Goal: Communication & Community: Answer question/provide support

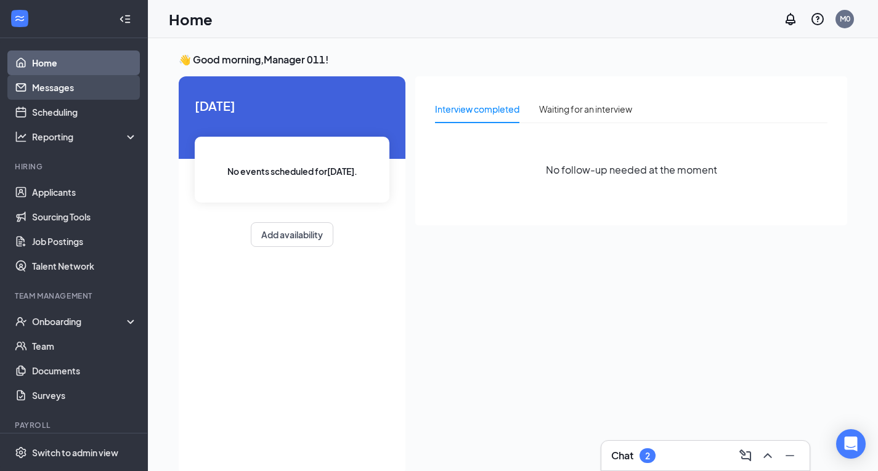
click at [66, 85] on link "Messages" at bounding box center [84, 87] width 105 height 25
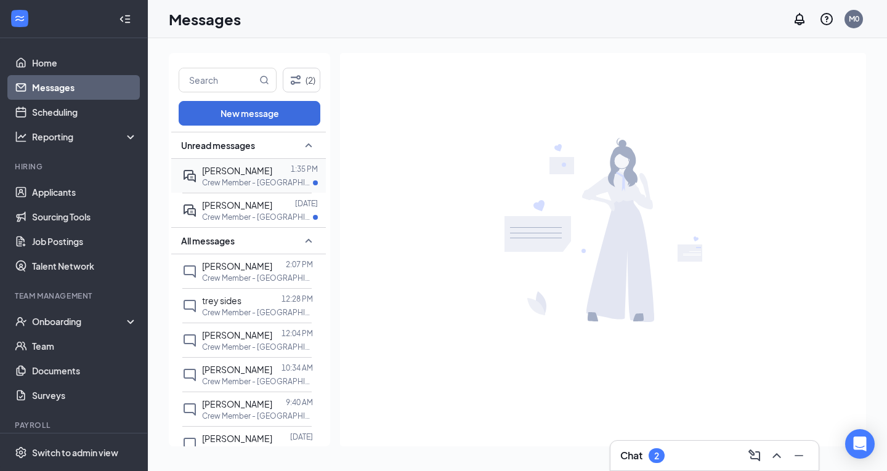
click at [273, 180] on p "Crew Member - [GEOGRAPHIC_DATA] at 011 - [GEOGRAPHIC_DATA]" at bounding box center [257, 182] width 111 height 10
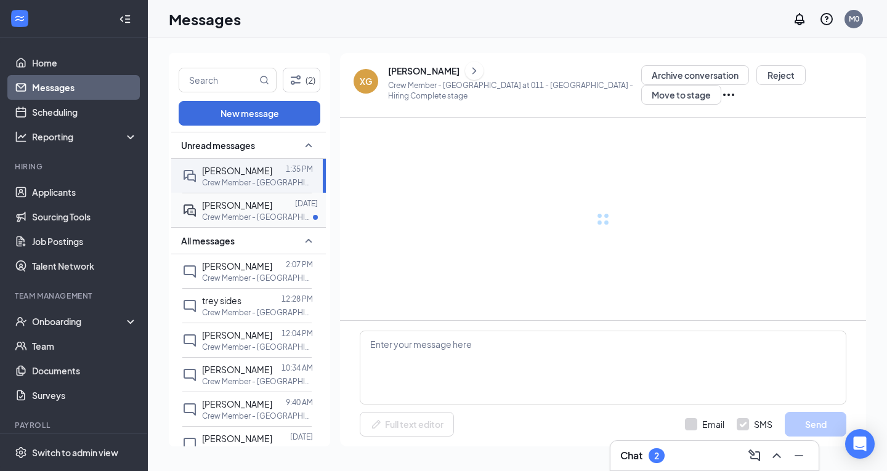
click at [270, 217] on p "Crew Member - [GEOGRAPHIC_DATA] at 011 - [GEOGRAPHIC_DATA]" at bounding box center [257, 217] width 111 height 10
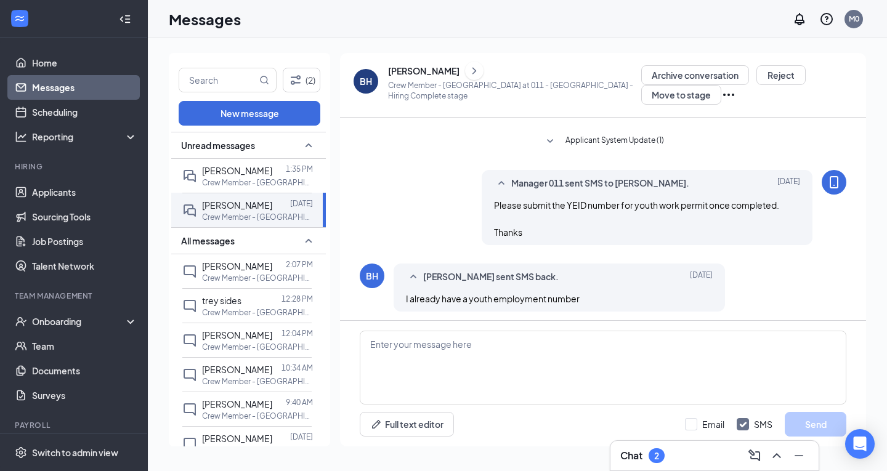
scroll to position [354, 0]
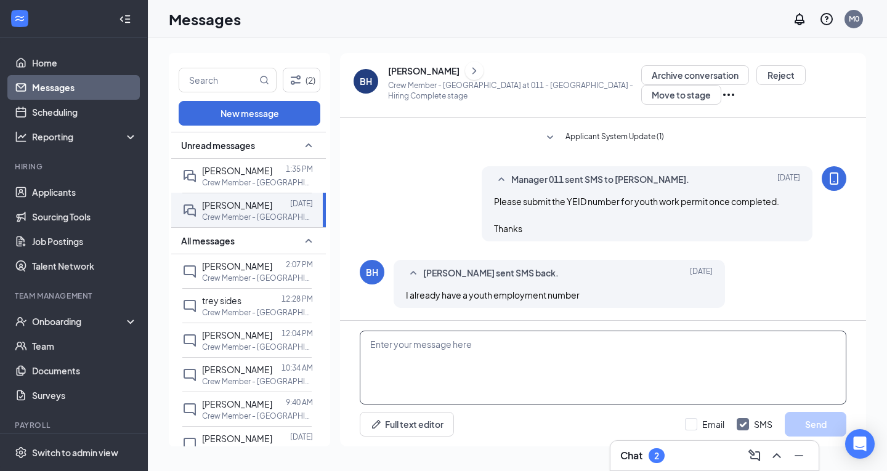
click at [433, 349] on textarea at bounding box center [603, 368] width 487 height 74
type textarea "Submit a new YEID number Thanks"
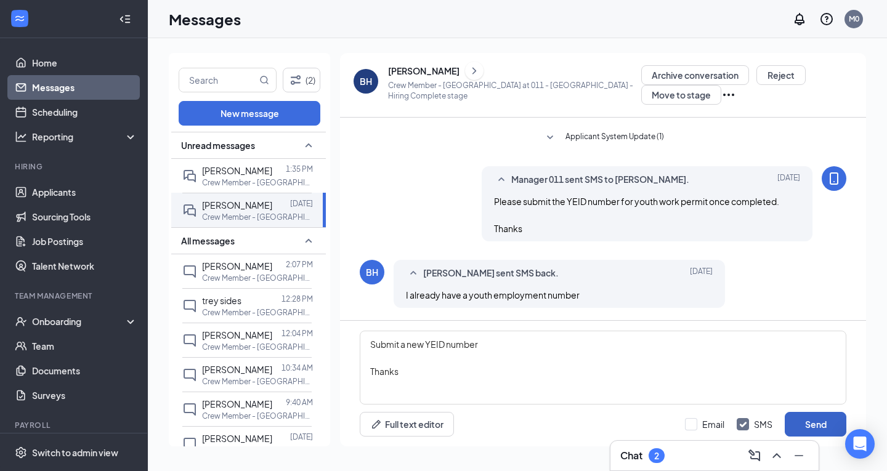
click at [819, 419] on button "Send" at bounding box center [816, 424] width 62 height 25
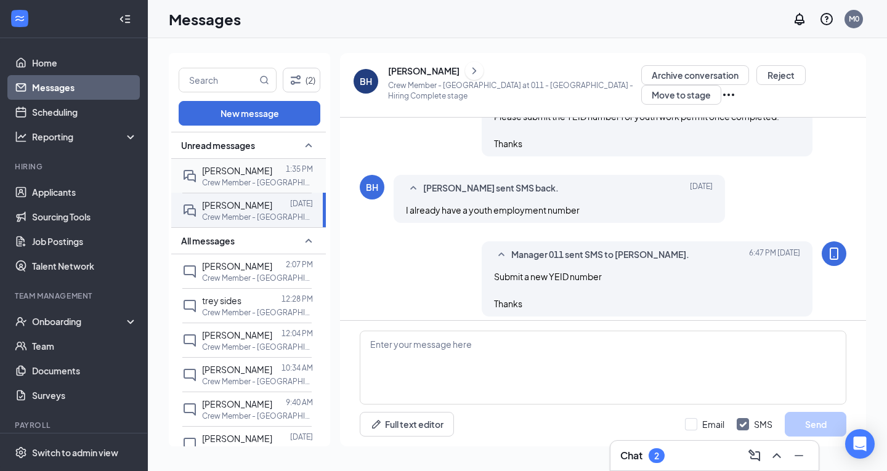
click at [240, 184] on p "Crew Member - [GEOGRAPHIC_DATA] at 011 - [GEOGRAPHIC_DATA]" at bounding box center [257, 182] width 111 height 10
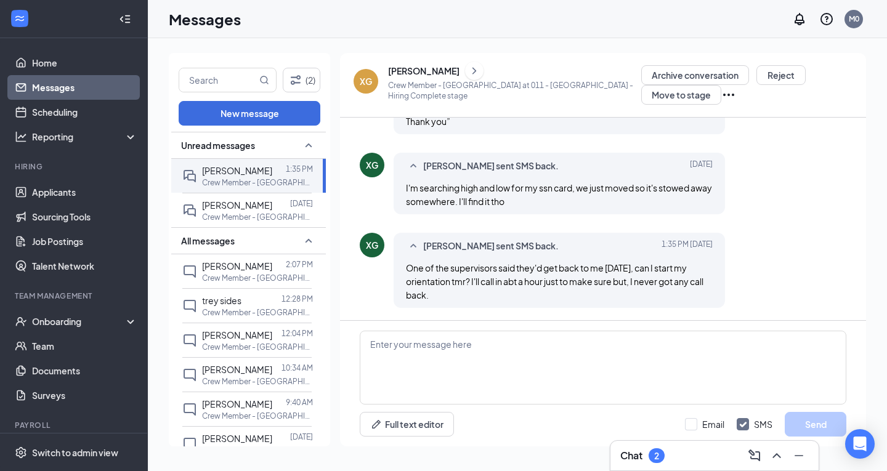
scroll to position [719, 0]
click at [468, 367] on textarea at bounding box center [603, 368] width 487 height 74
click at [222, 211] on div "[PERSON_NAME]" at bounding box center [237, 205] width 70 height 14
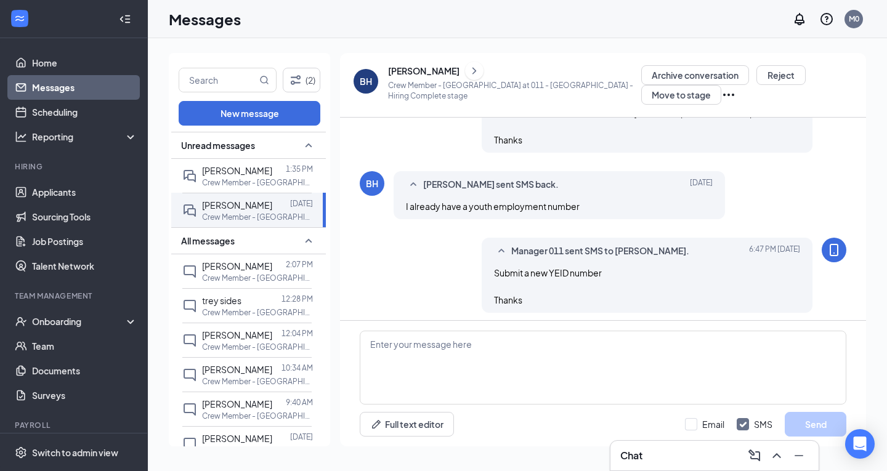
scroll to position [402, 0]
